Goal: Find specific page/section: Find specific page/section

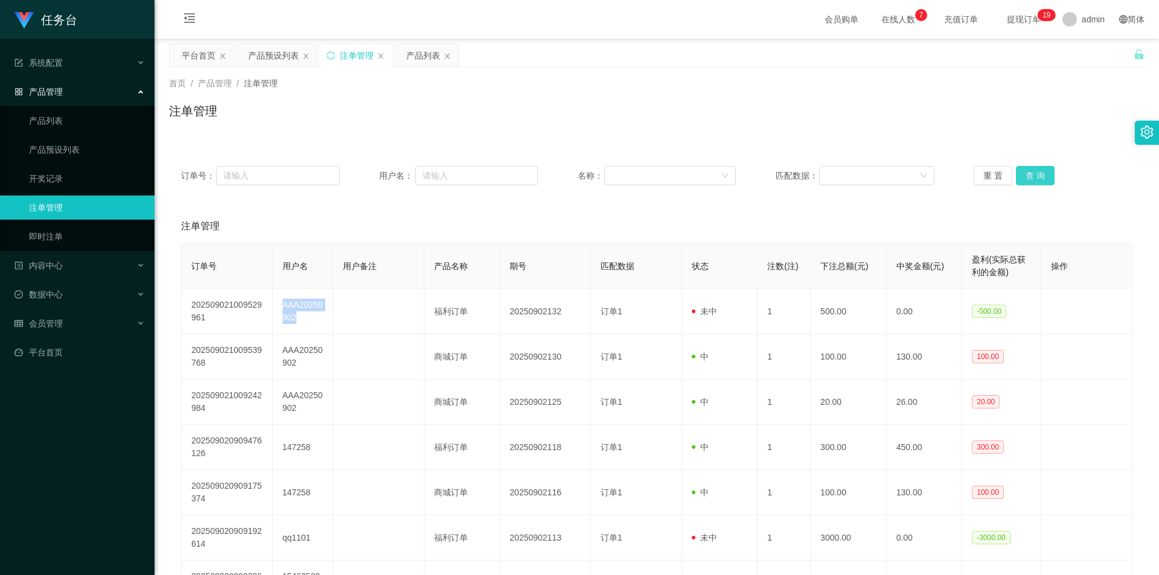
click at [1038, 180] on button "查 询" at bounding box center [1035, 175] width 39 height 19
click at [66, 146] on link "产品预设列表" at bounding box center [87, 150] width 116 height 24
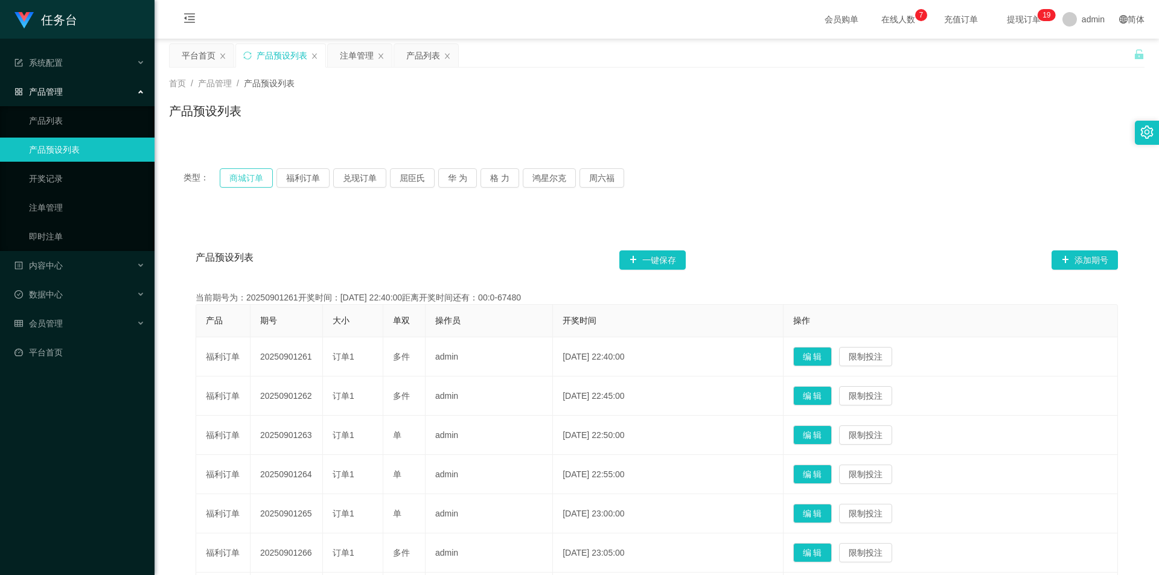
click at [255, 177] on button "商城订单" at bounding box center [246, 177] width 53 height 19
type button "k3wph"
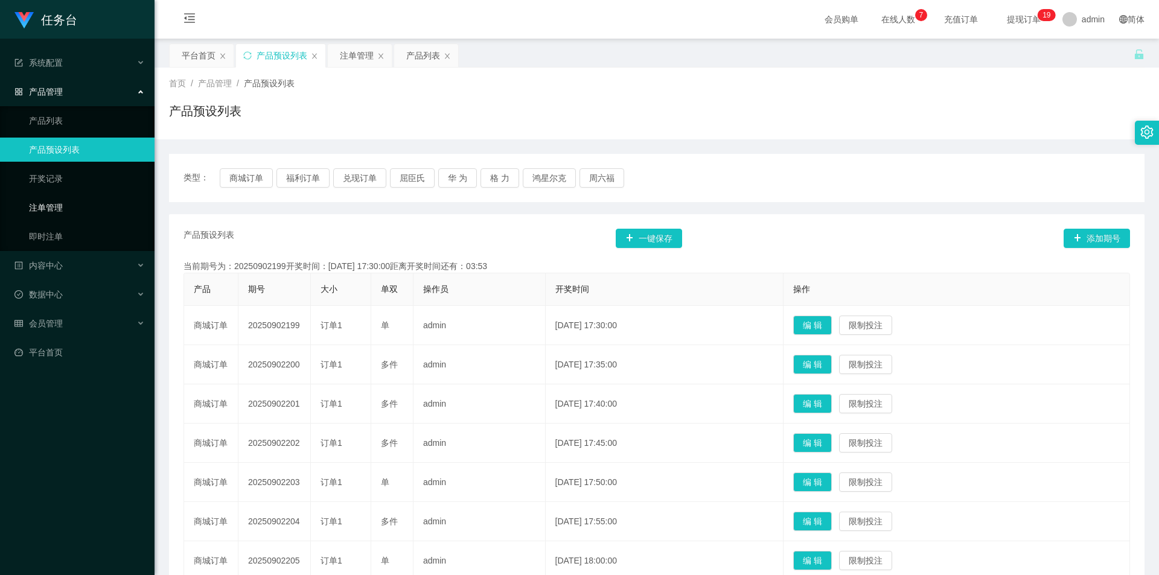
click at [64, 205] on link "注单管理" at bounding box center [87, 208] width 116 height 24
